Goal: Navigation & Orientation: Find specific page/section

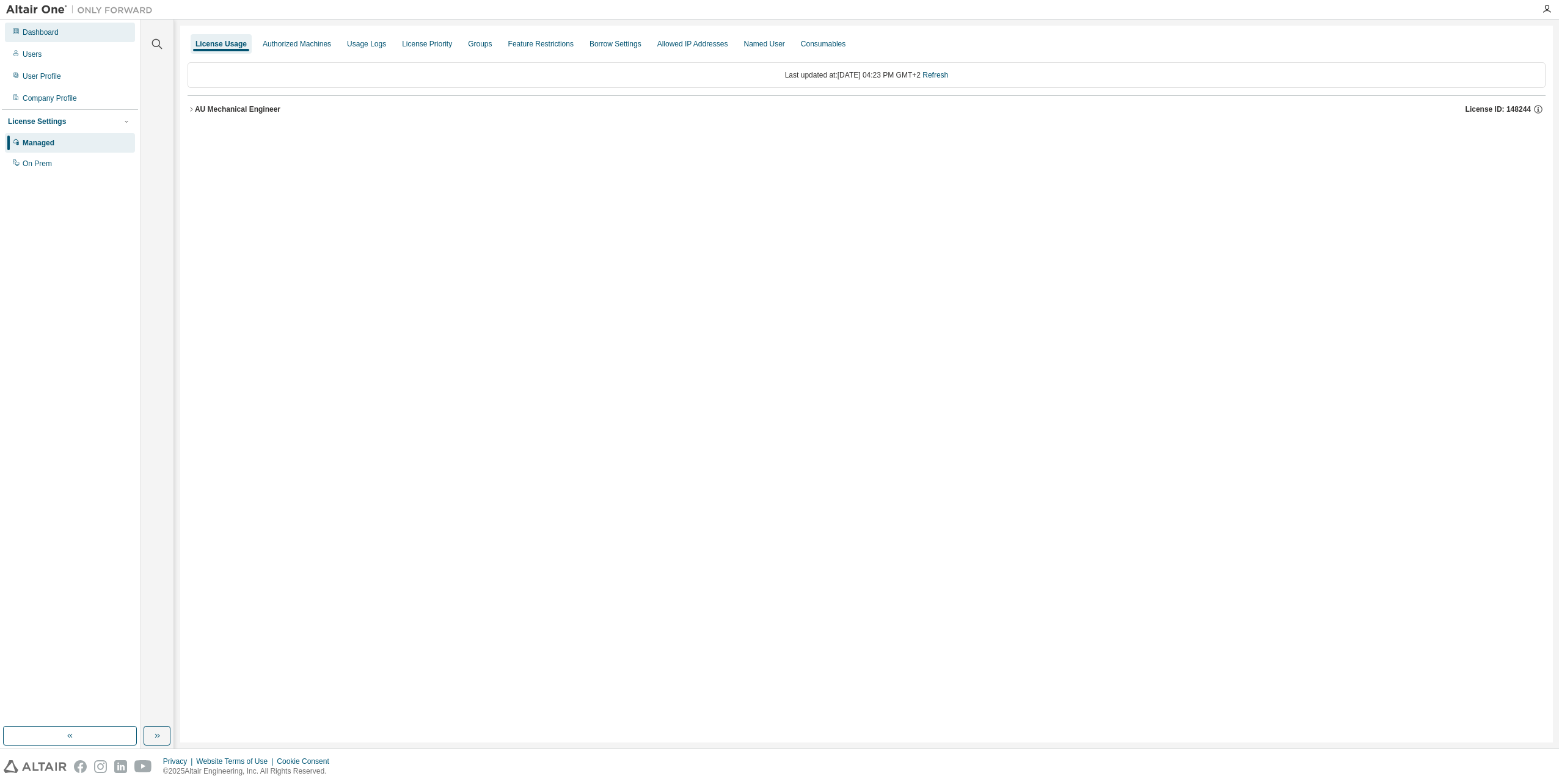
click at [63, 36] on div "Dashboard" at bounding box center [70, 32] width 130 height 20
